Goal: Task Accomplishment & Management: Manage account settings

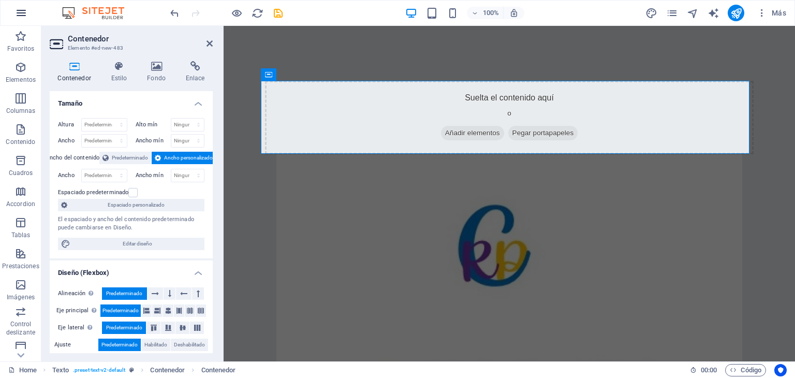
click at [20, 13] on icon "button" at bounding box center [21, 13] width 12 height 12
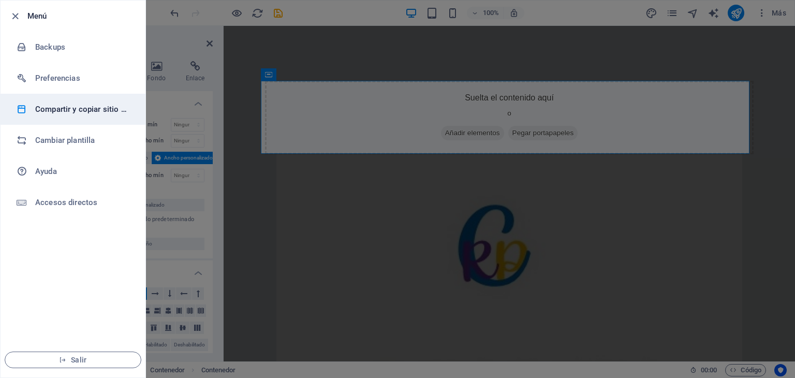
click at [67, 111] on h6 "Compartir y copiar sitio web" at bounding box center [83, 109] width 96 height 12
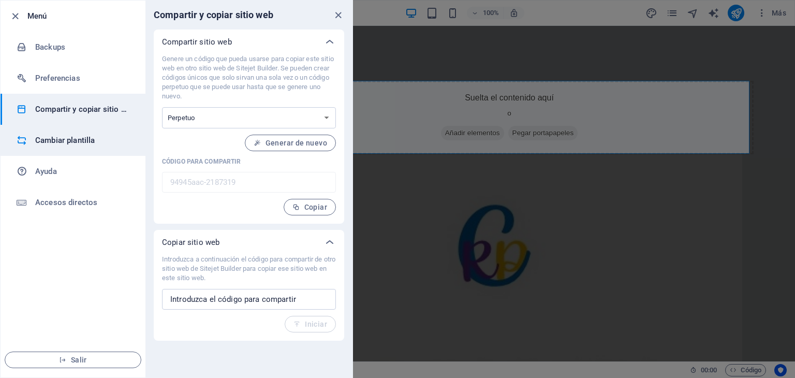
click at [59, 143] on h6 "Cambiar plantilla" at bounding box center [83, 140] width 96 height 12
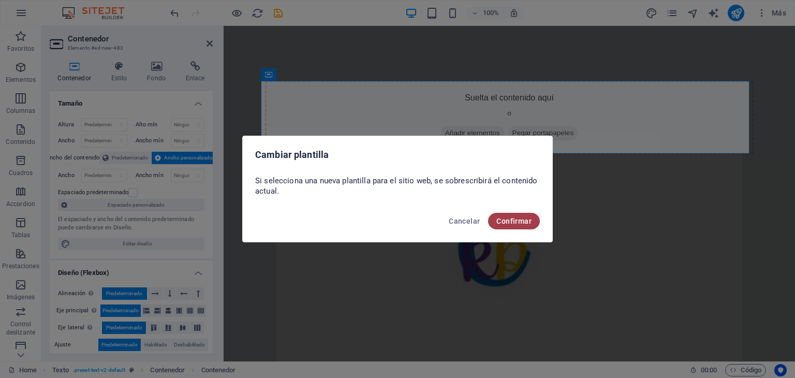
click at [511, 224] on span "Confirmar" at bounding box center [513, 221] width 35 height 8
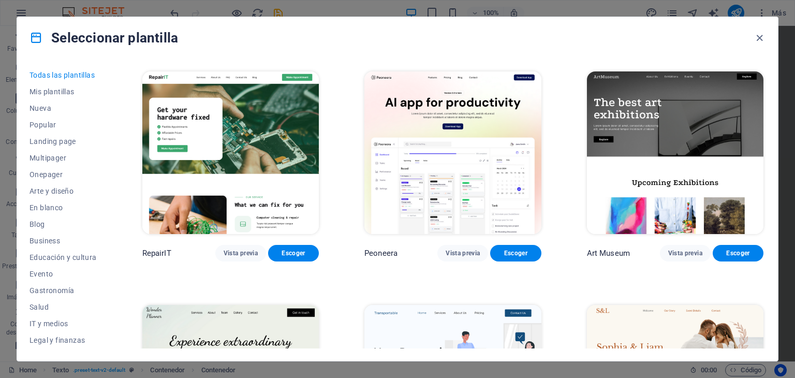
scroll to position [135, 0]
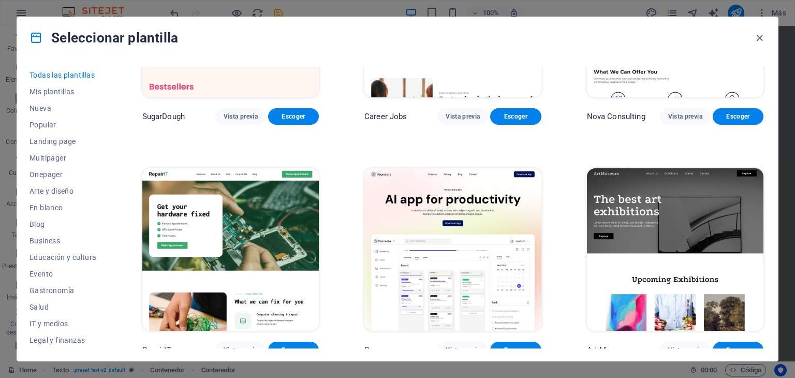
click at [663, 215] on img at bounding box center [675, 249] width 176 height 163
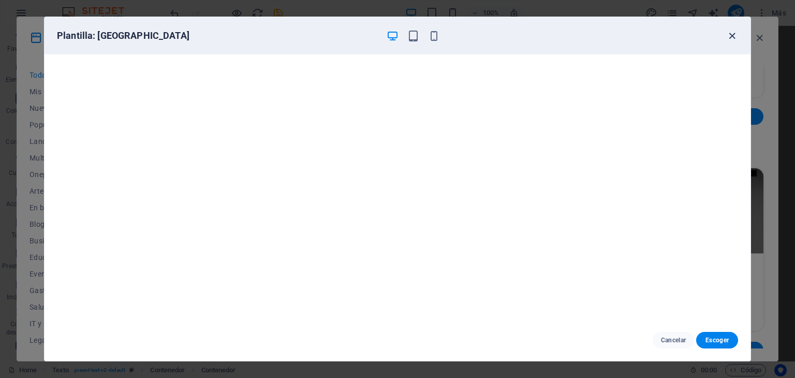
click at [733, 34] on icon "button" at bounding box center [732, 36] width 12 height 12
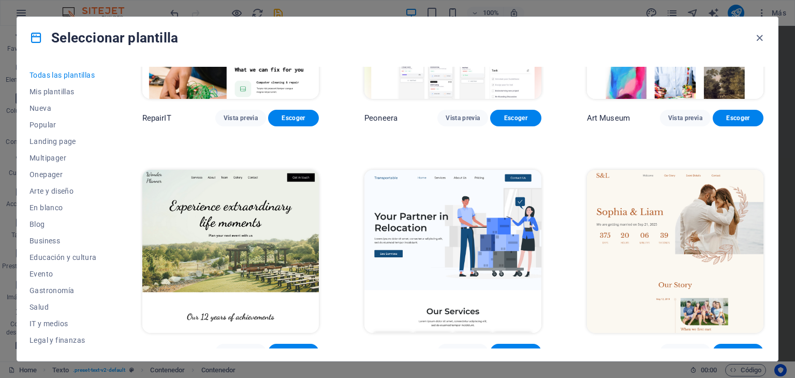
scroll to position [385, 0]
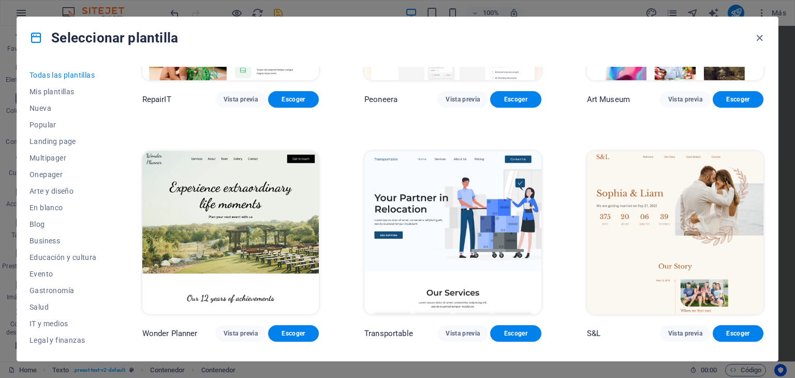
click at [223, 205] on img at bounding box center [230, 232] width 176 height 163
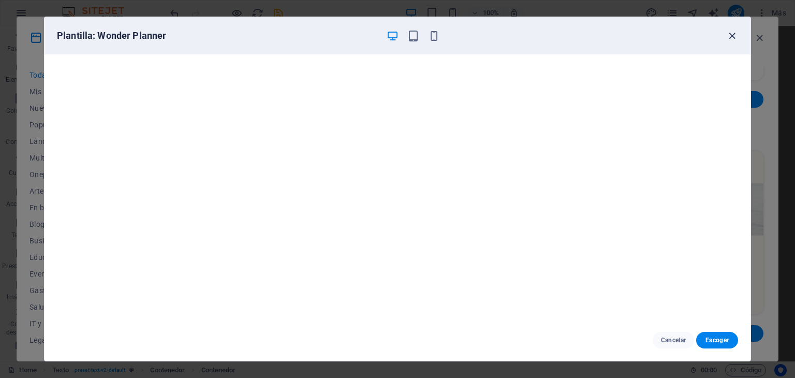
click at [733, 35] on icon "button" at bounding box center [732, 36] width 12 height 12
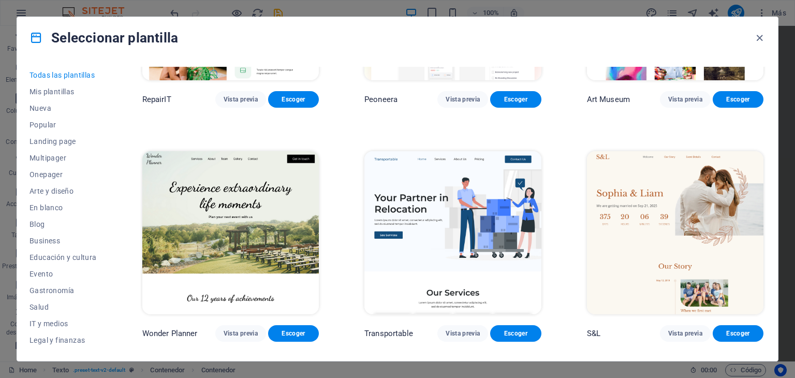
click at [421, 213] on img at bounding box center [452, 232] width 176 height 163
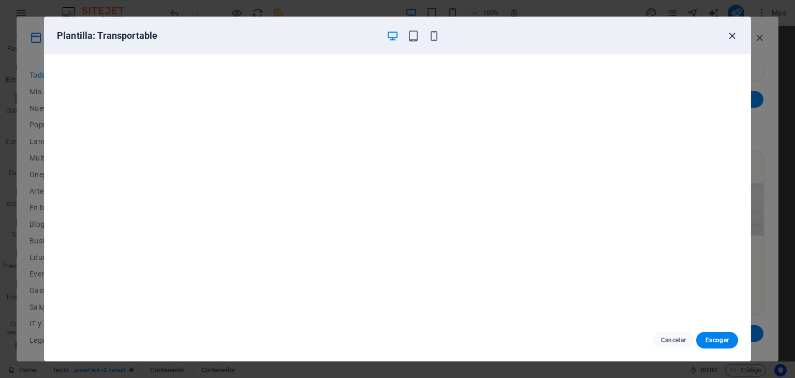
click at [728, 36] on icon "button" at bounding box center [732, 36] width 12 height 12
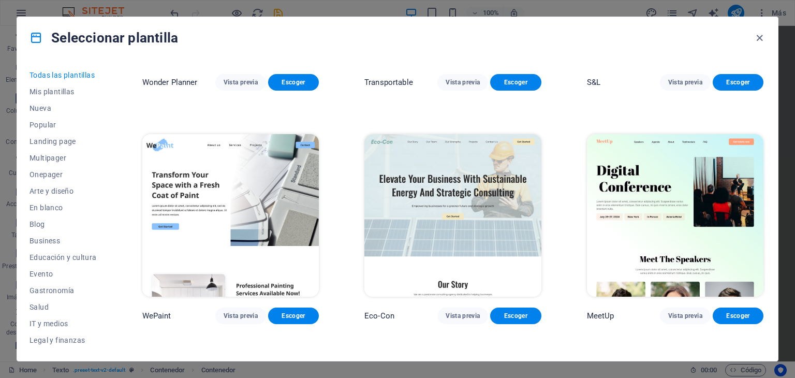
scroll to position [656, 0]
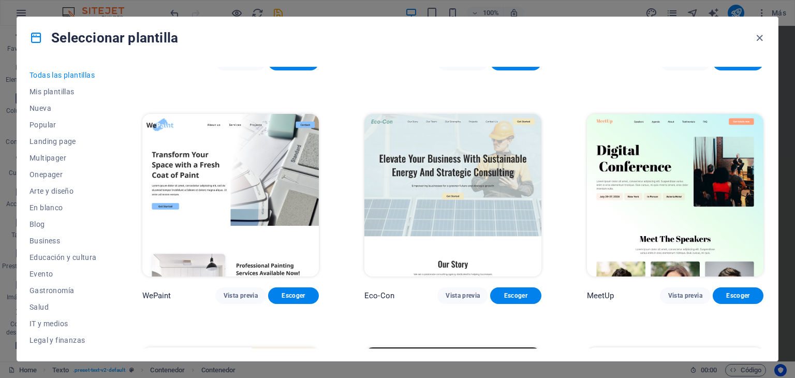
click at [448, 179] on img at bounding box center [452, 195] width 176 height 163
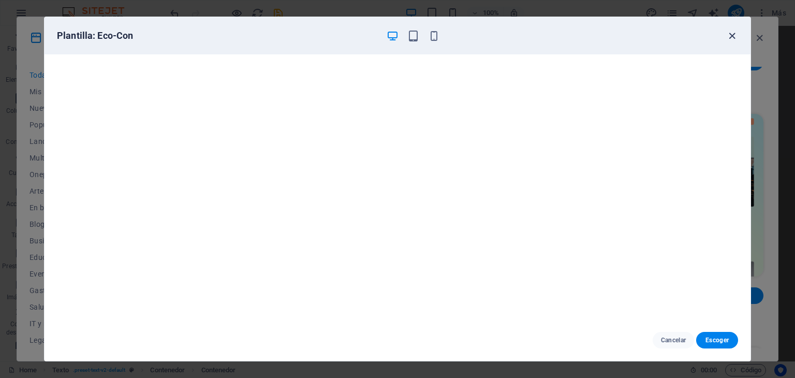
click at [730, 35] on icon "button" at bounding box center [732, 36] width 12 height 12
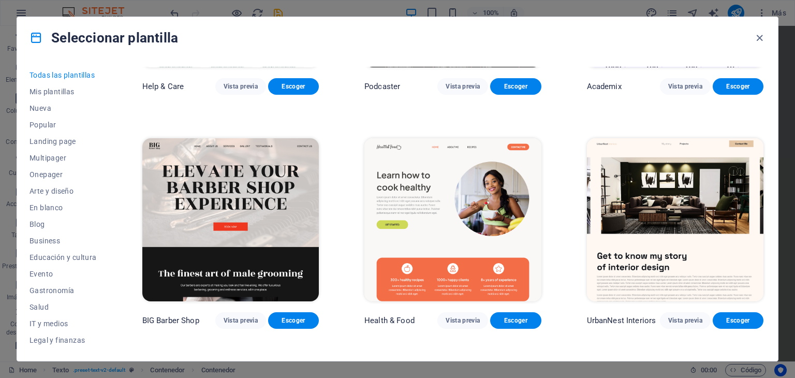
scroll to position [1119, 0]
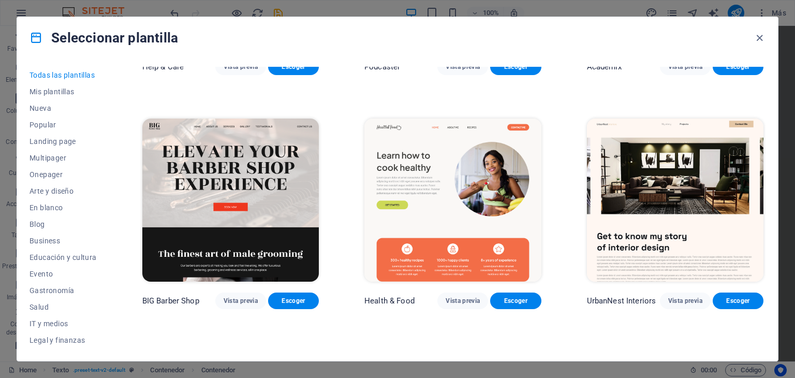
click at [442, 172] on img at bounding box center [452, 199] width 176 height 163
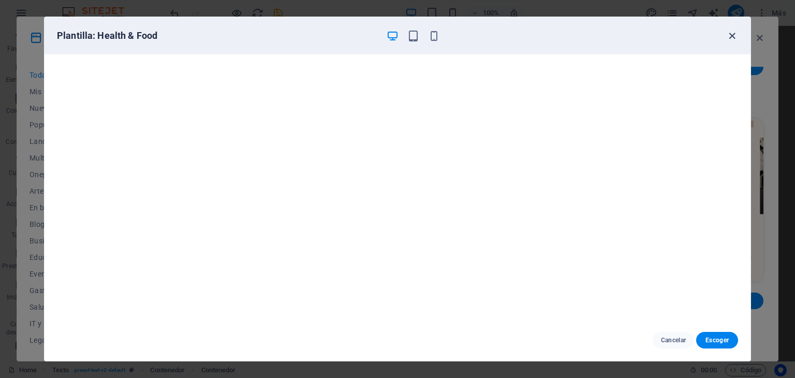
click at [732, 36] on icon "button" at bounding box center [732, 36] width 12 height 12
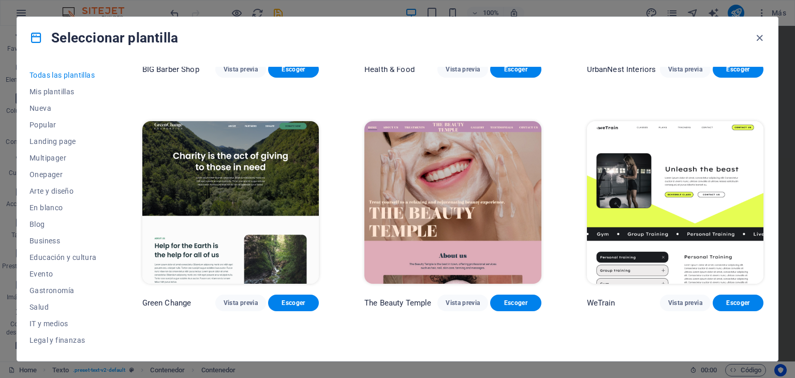
scroll to position [1369, 0]
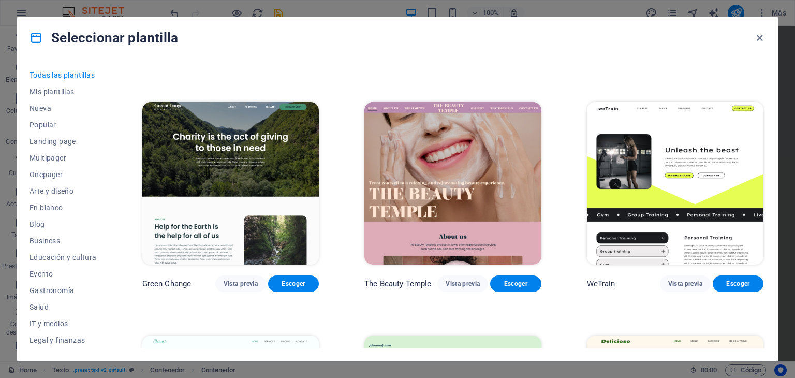
click at [248, 162] on img at bounding box center [230, 183] width 176 height 163
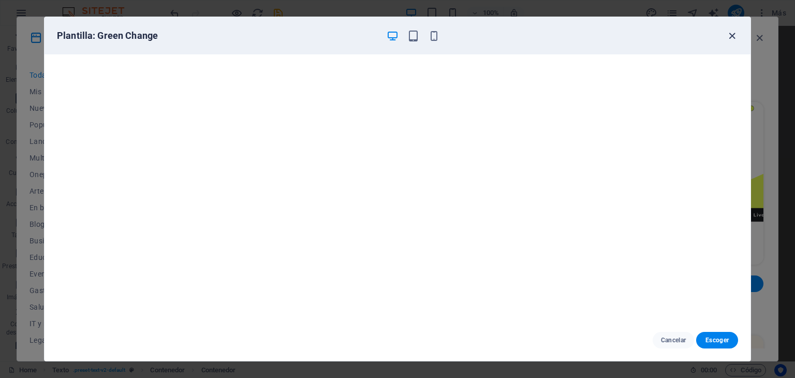
click at [729, 35] on icon "button" at bounding box center [732, 36] width 12 height 12
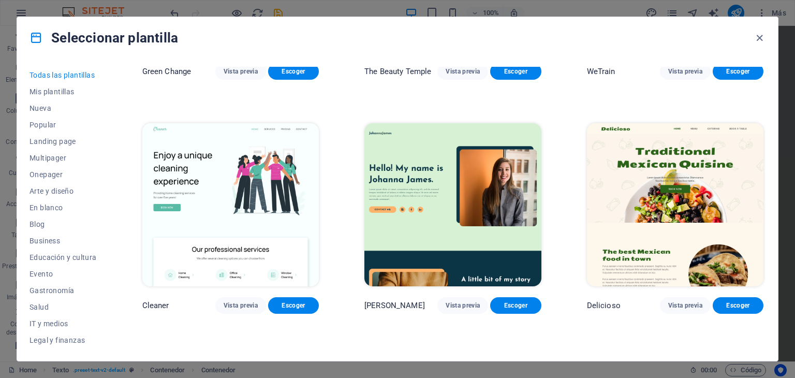
scroll to position [1601, 0]
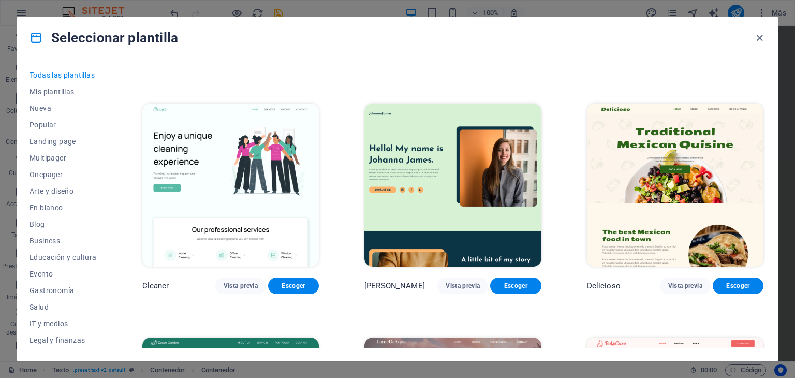
click at [218, 148] on img at bounding box center [230, 184] width 176 height 163
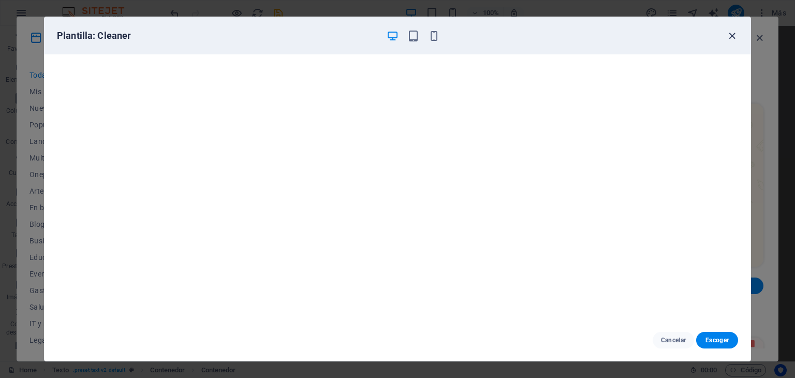
click at [732, 36] on icon "button" at bounding box center [732, 36] width 12 height 12
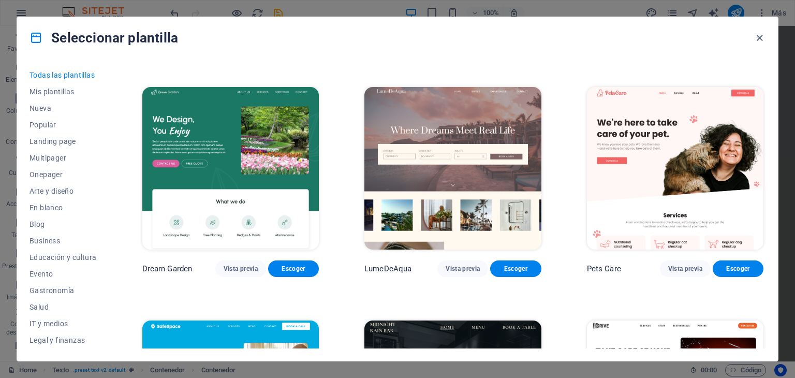
scroll to position [1871, 0]
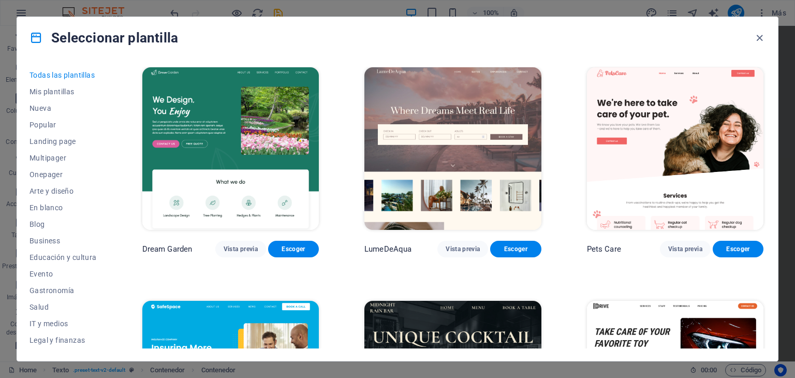
drag, startPoint x: 763, startPoint y: 110, endPoint x: 761, endPoint y: 120, distance: 10.0
click at [761, 120] on div "Pets Care Vista previa Escoger" at bounding box center [675, 161] width 181 height 192
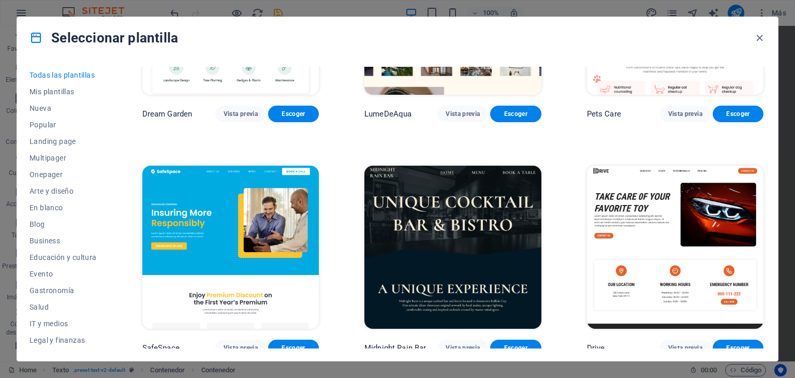
scroll to position [2045, 0]
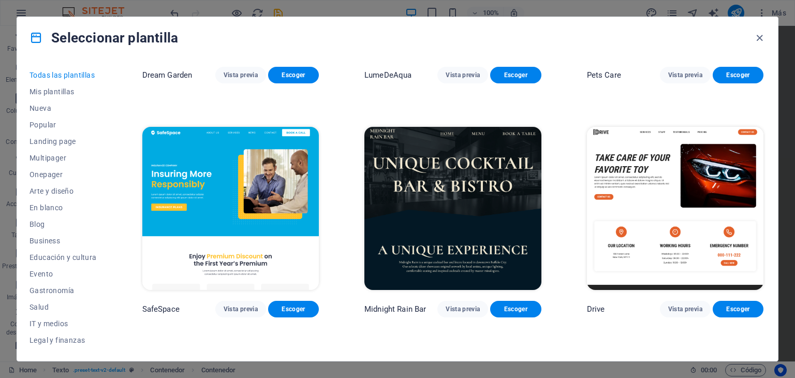
click at [207, 176] on img at bounding box center [230, 208] width 176 height 163
